Goal: Check status: Check status

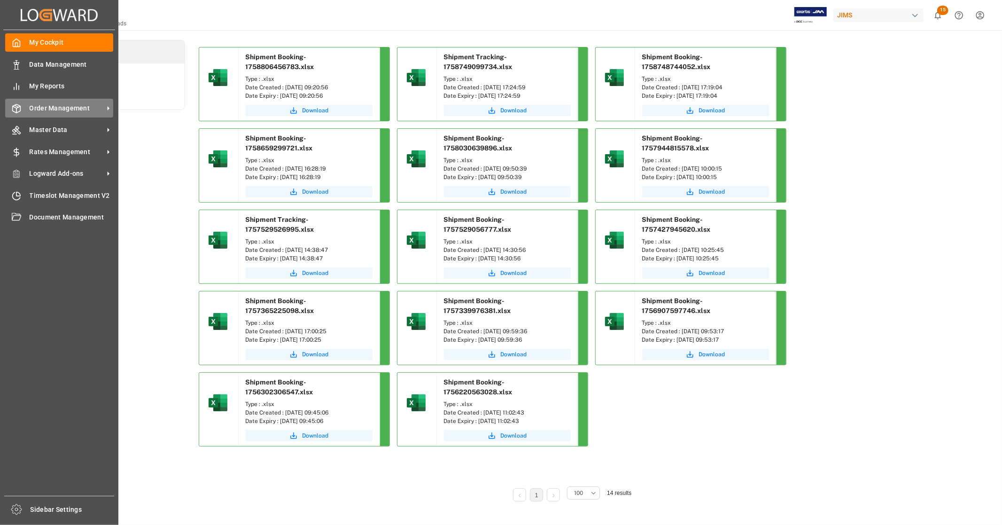
click at [69, 114] on div "Order Management Order Management" at bounding box center [59, 108] width 108 height 18
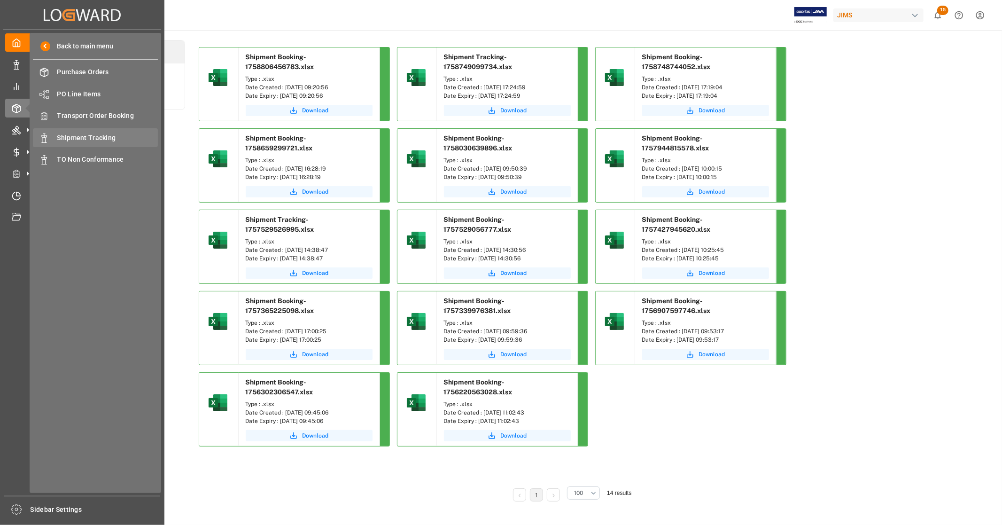
click at [102, 138] on span "Shipment Tracking" at bounding box center [107, 138] width 101 height 10
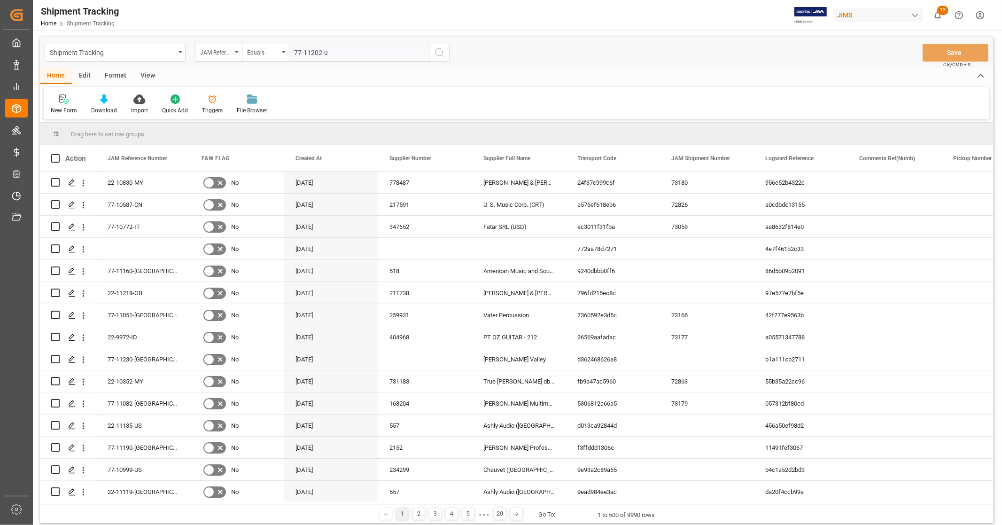
type input "77-11202-us"
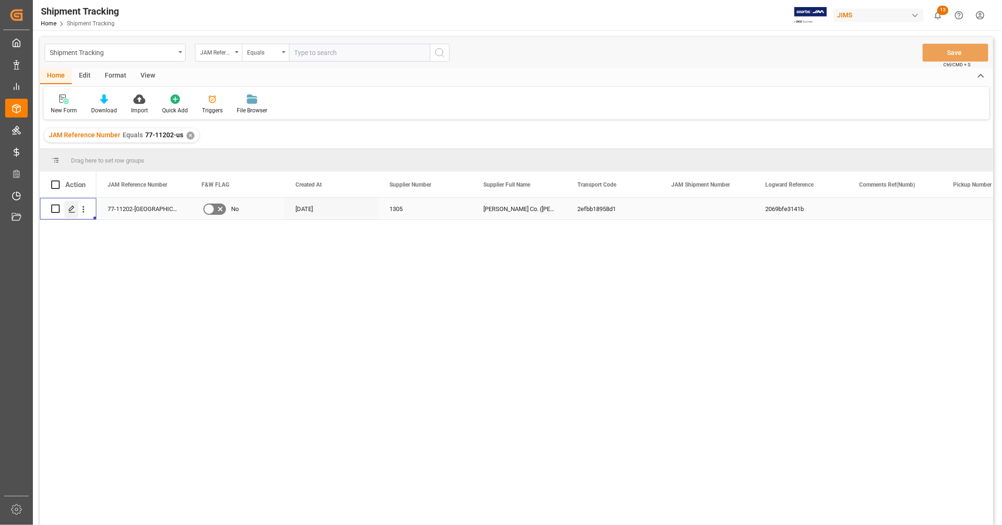
click at [70, 209] on icon "Press SPACE to select this row." at bounding box center [72, 209] width 8 height 8
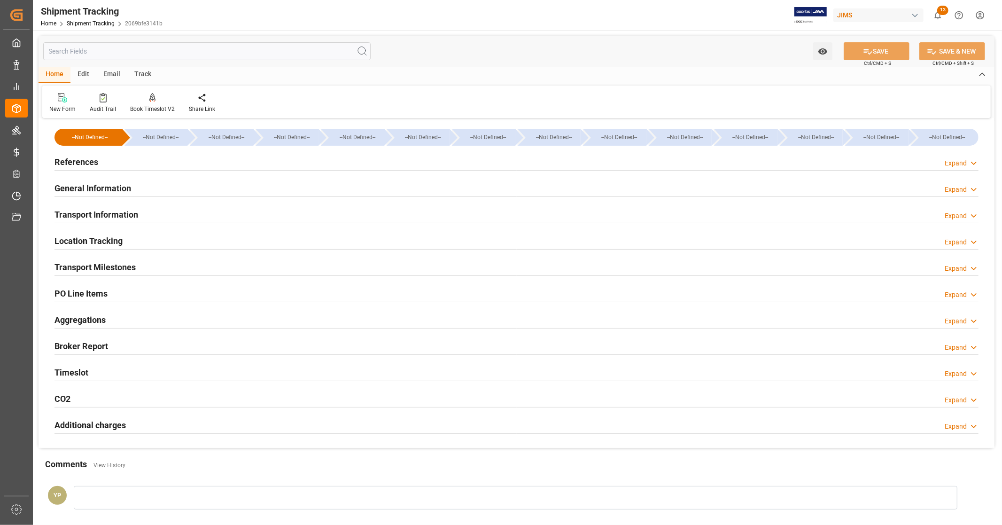
type input "[DATE]"
click at [125, 158] on div "References Expand" at bounding box center [516, 161] width 924 height 18
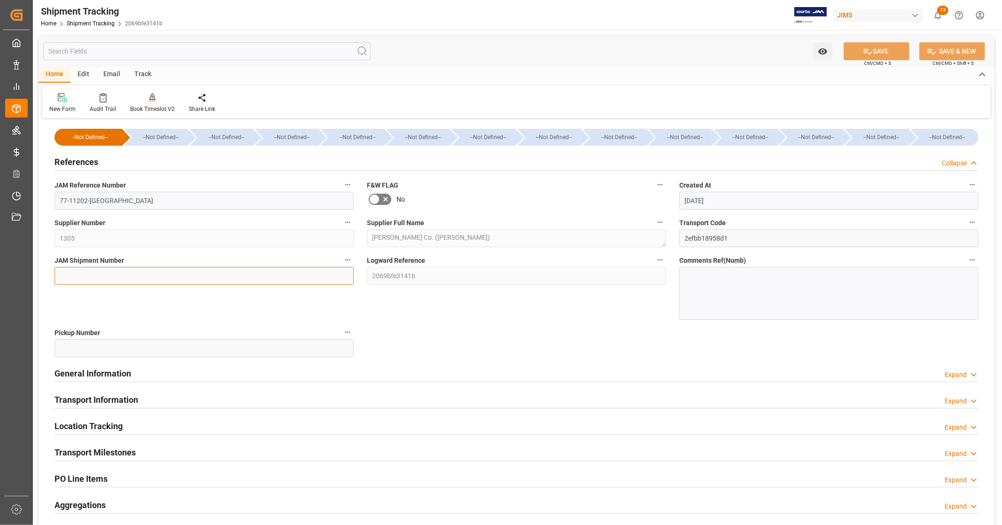
click at [127, 273] on input at bounding box center [203, 276] width 299 height 18
type input "73181"
click at [876, 52] on button "SAVE" at bounding box center [877, 51] width 66 height 18
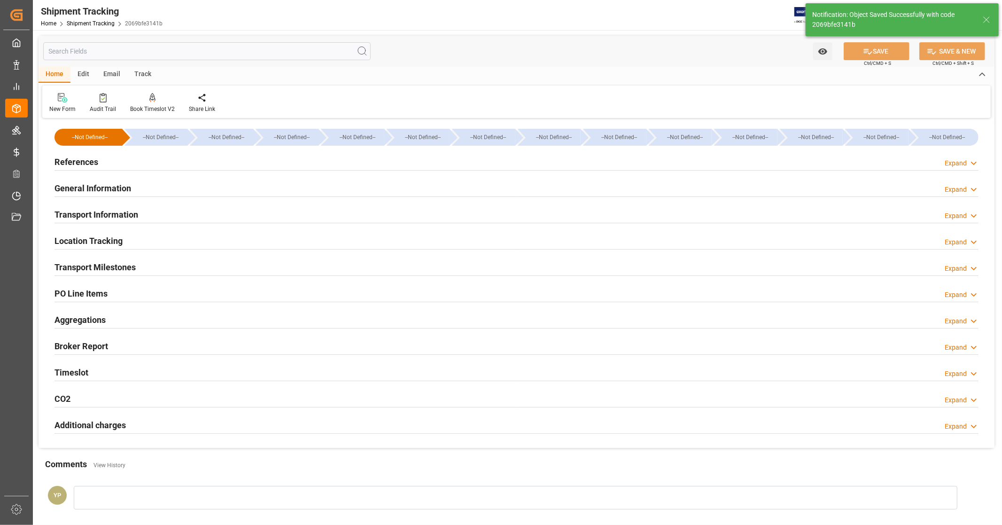
click at [119, 163] on div "References Expand" at bounding box center [516, 161] width 924 height 18
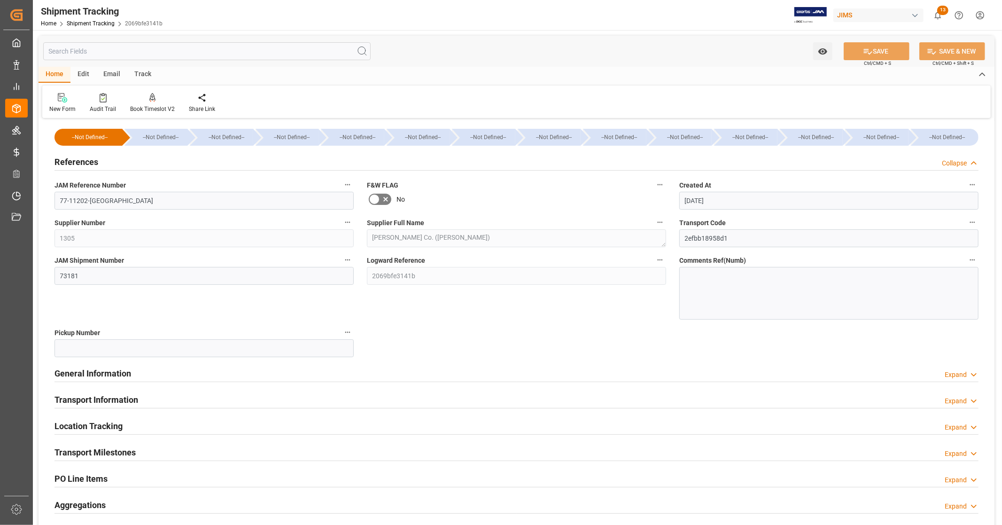
click at [119, 162] on div "References Collapse" at bounding box center [516, 161] width 924 height 18
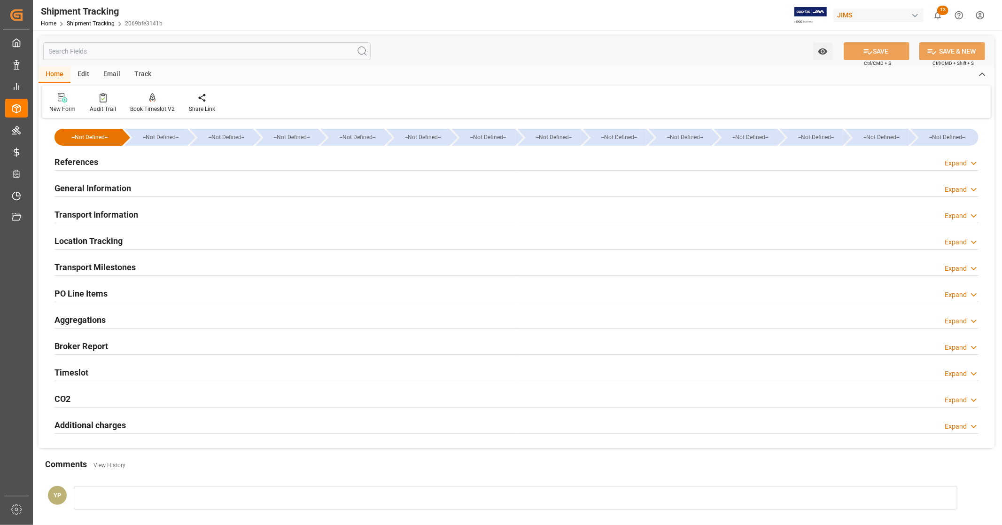
click at [125, 188] on h2 "General Information" at bounding box center [92, 188] width 77 height 13
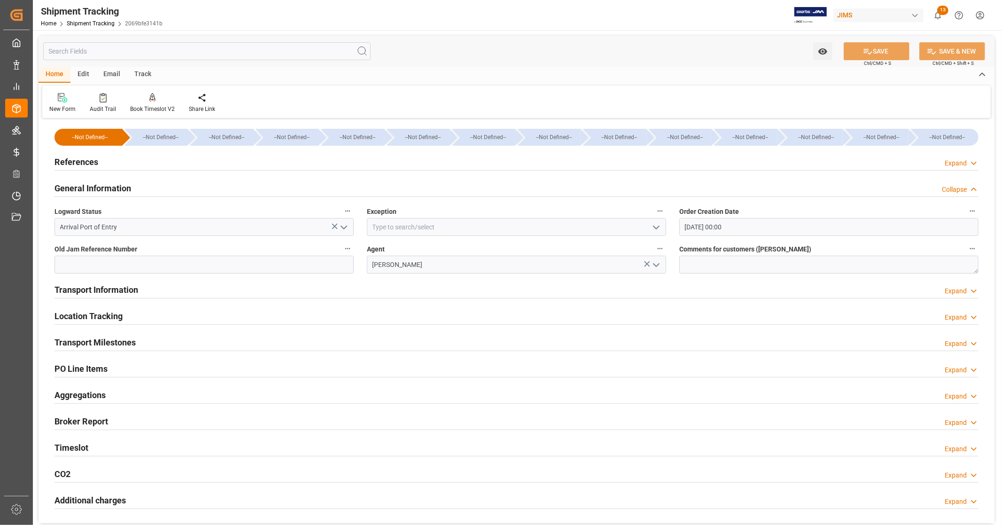
click at [125, 188] on h2 "General Information" at bounding box center [92, 188] width 77 height 13
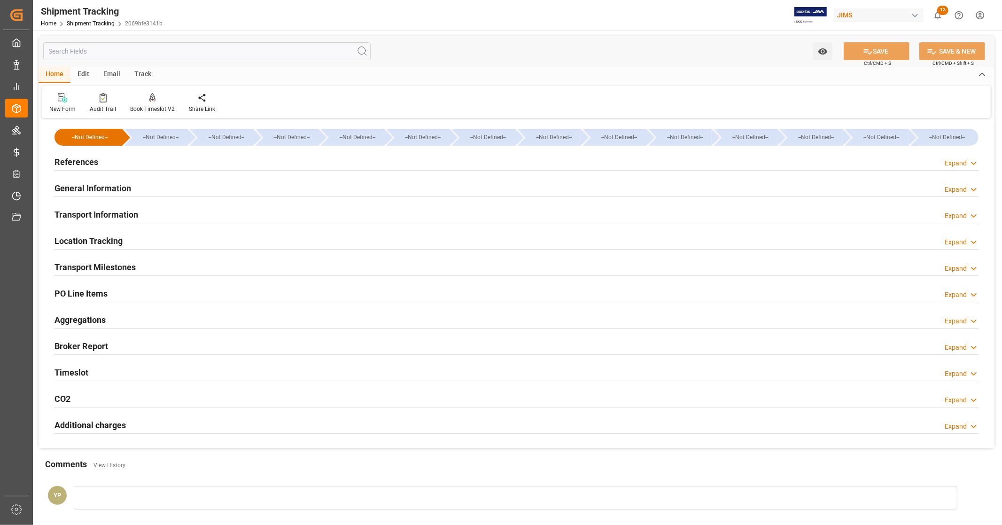
click at [121, 209] on h2 "Transport Information" at bounding box center [96, 214] width 84 height 13
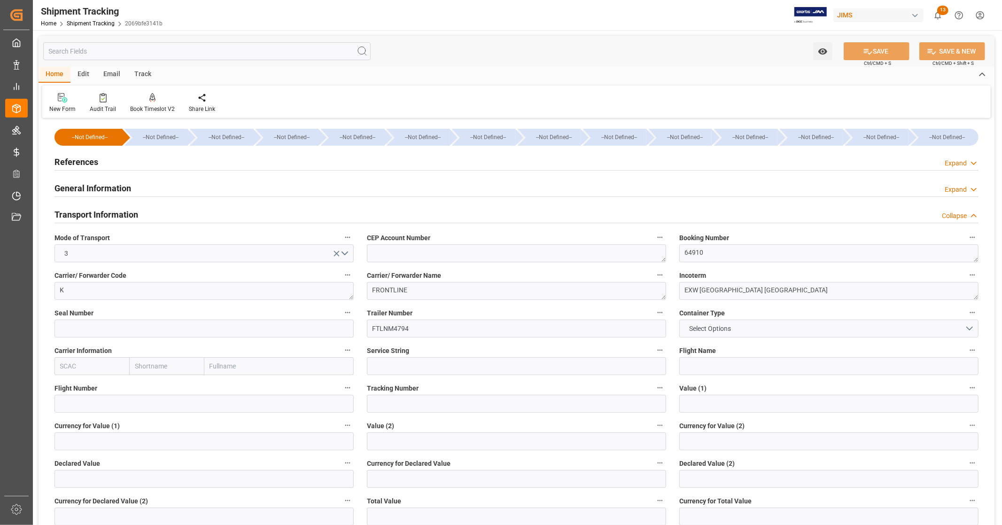
click at [134, 211] on h2 "Transport Information" at bounding box center [96, 214] width 84 height 13
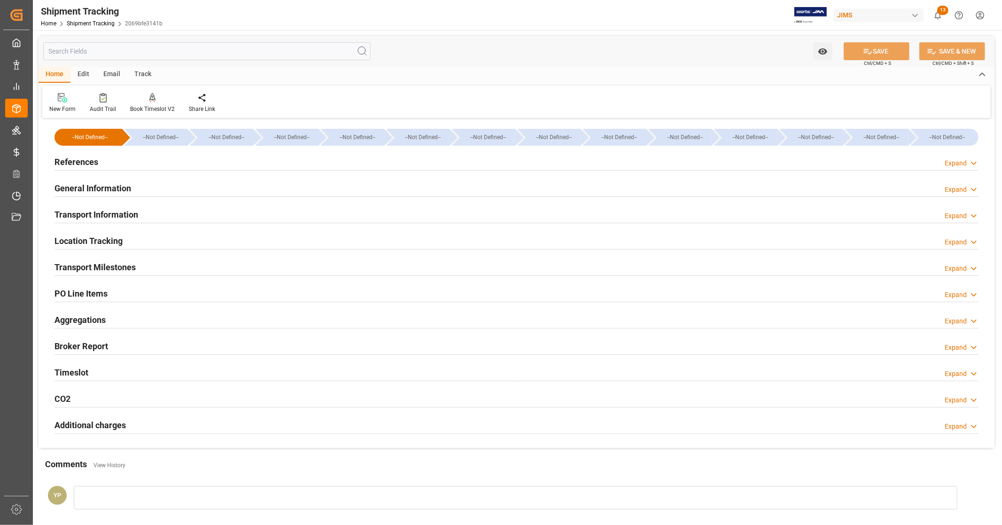
click at [131, 234] on div "Location Tracking Expand" at bounding box center [516, 240] width 924 height 18
